Goal: Check status: Check status

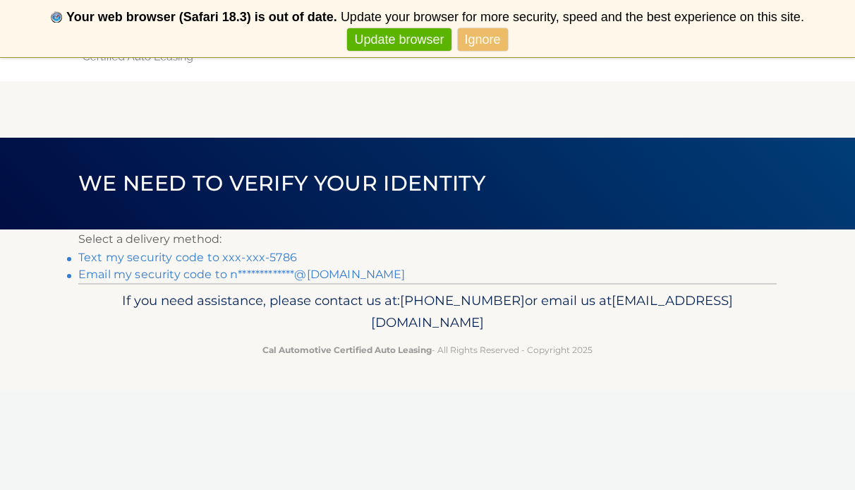
click at [215, 257] on link "Text my security code to xxx-xxx-5786" at bounding box center [187, 256] width 219 height 13
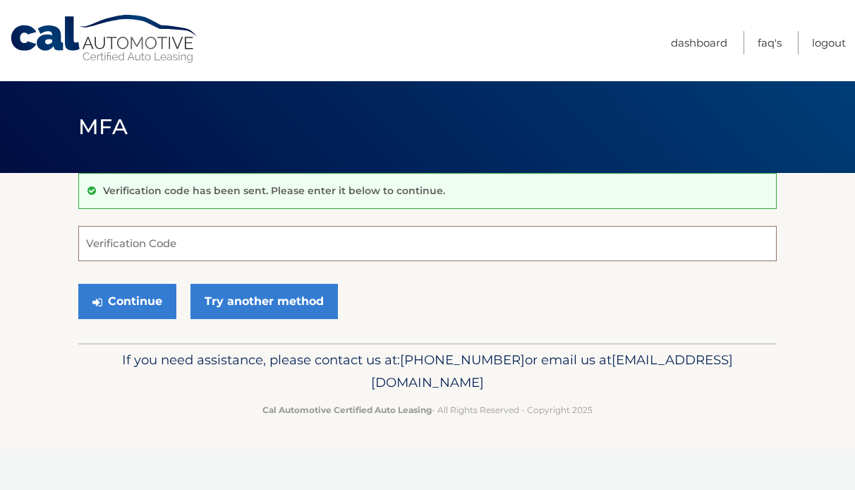
click at [205, 245] on input "Verification Code" at bounding box center [427, 243] width 698 height 35
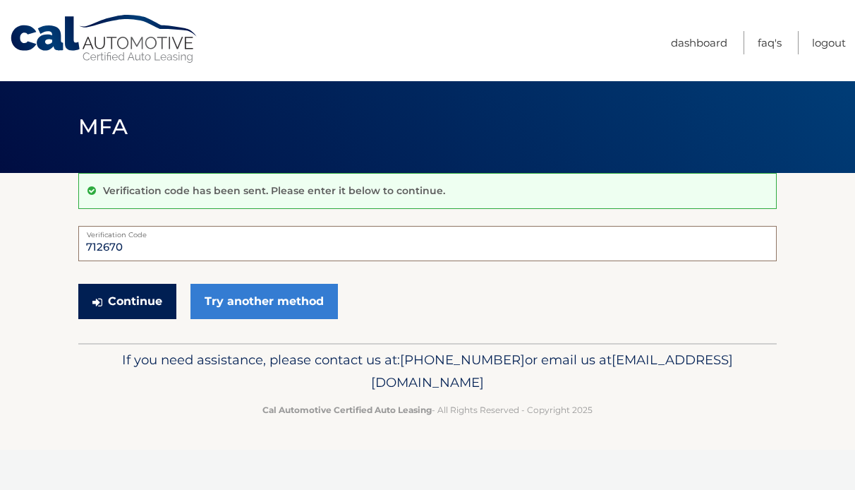
type input "712670"
click at [116, 303] on button "Continue" at bounding box center [127, 301] width 98 height 35
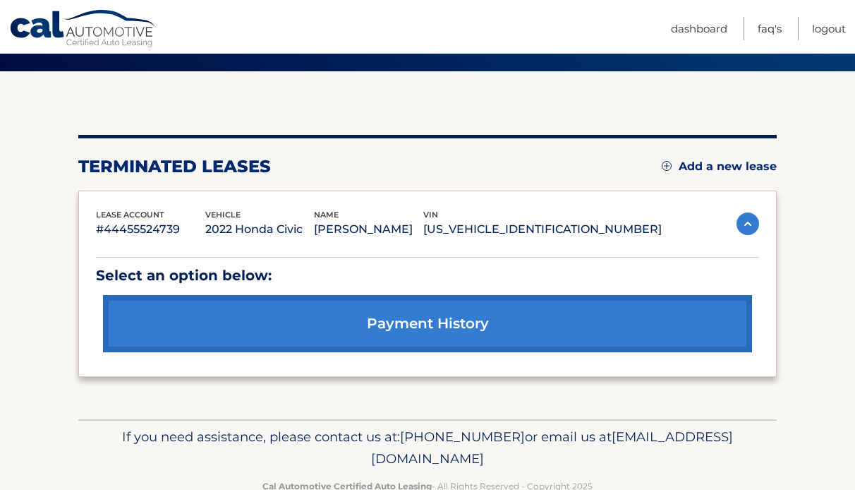
scroll to position [107, 0]
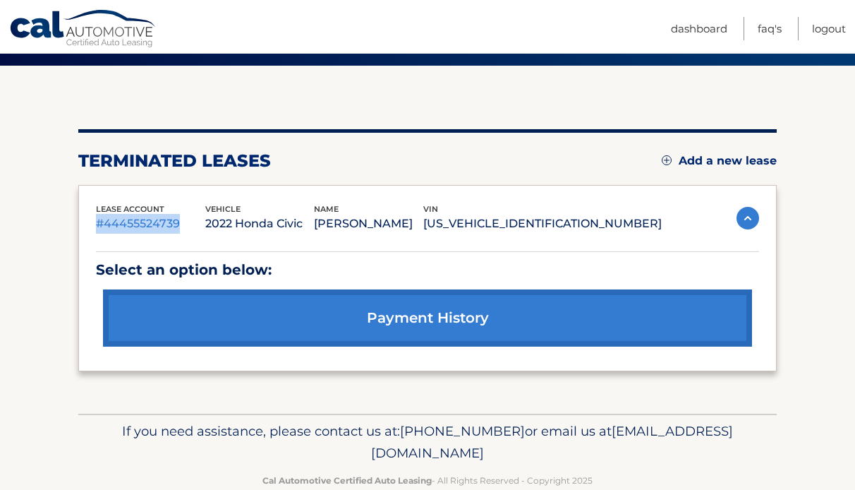
drag, startPoint x: 178, startPoint y: 224, endPoint x: 93, endPoint y: 215, distance: 85.1
click at [93, 215] on div "lease account #44455524739 vehicle 2022 Honda Civic name [PERSON_NAME] vin [US_…" at bounding box center [427, 278] width 698 height 187
